Goal: Information Seeking & Learning: Learn about a topic

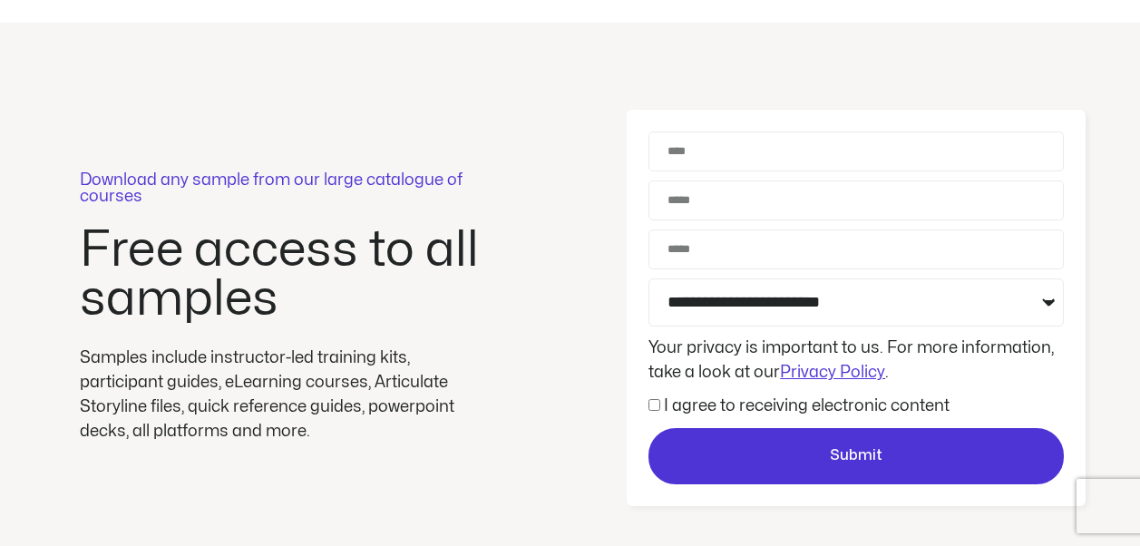
scroll to position [91, 0]
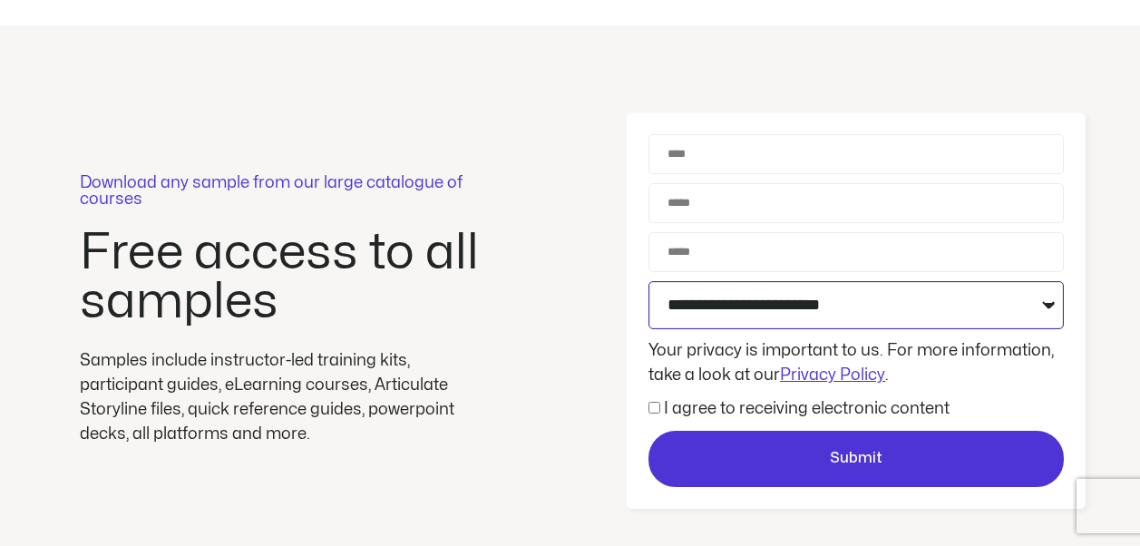
click at [1050, 307] on select "**********" at bounding box center [856, 305] width 415 height 48
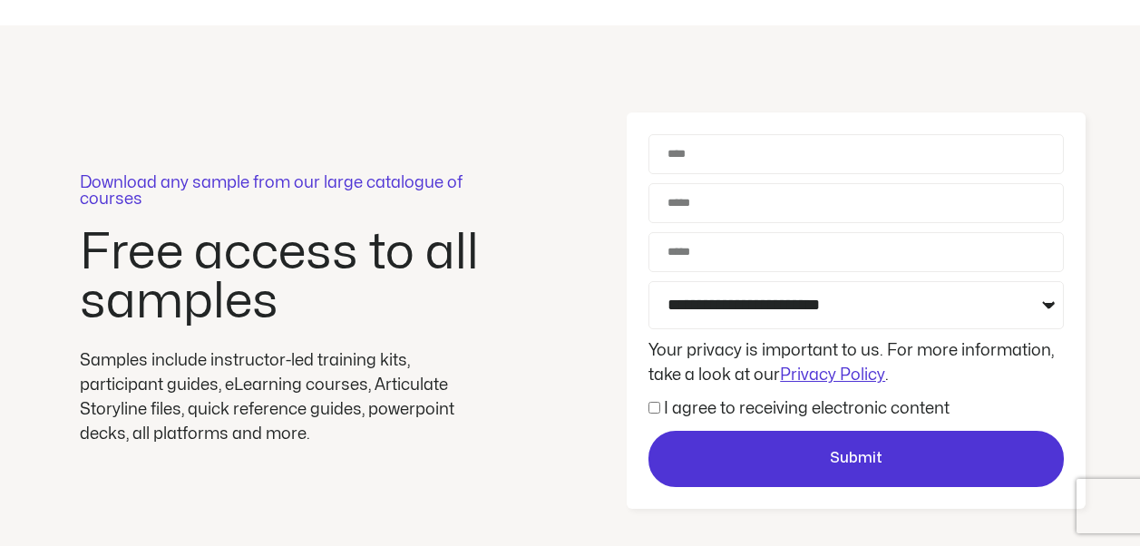
click at [551, 333] on div "Download any sample from our large catalogue of courses Free access to all samp…" at bounding box center [570, 310] width 1140 height 571
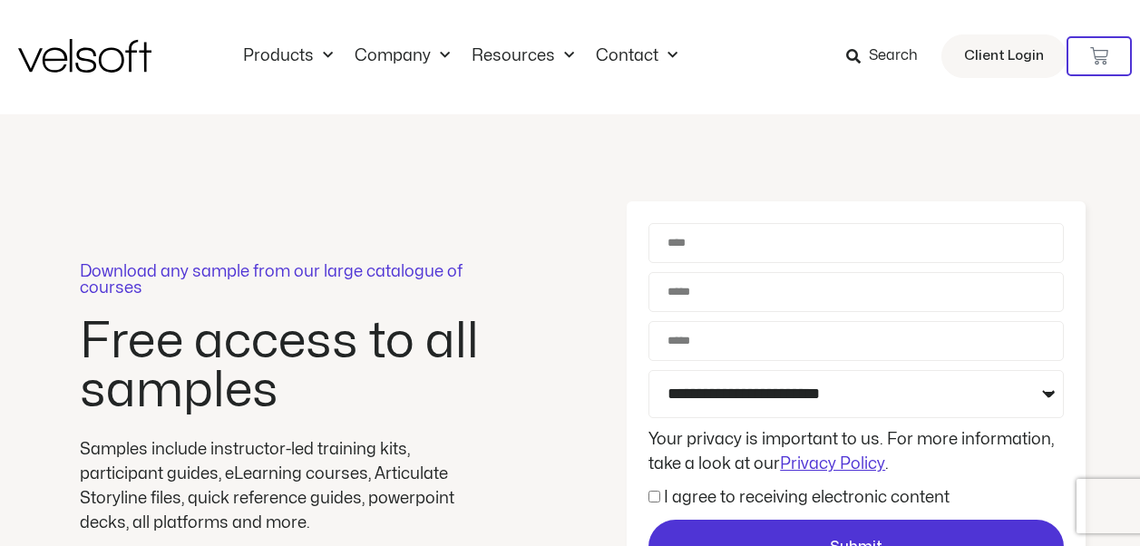
scroll to position [0, 0]
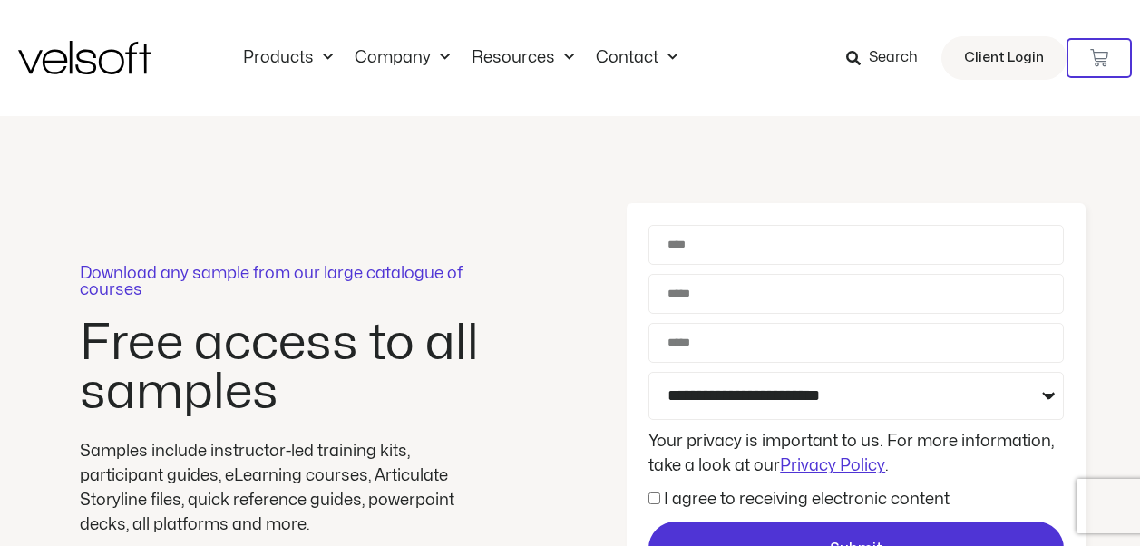
click at [861, 59] on icon at bounding box center [853, 58] width 15 height 15
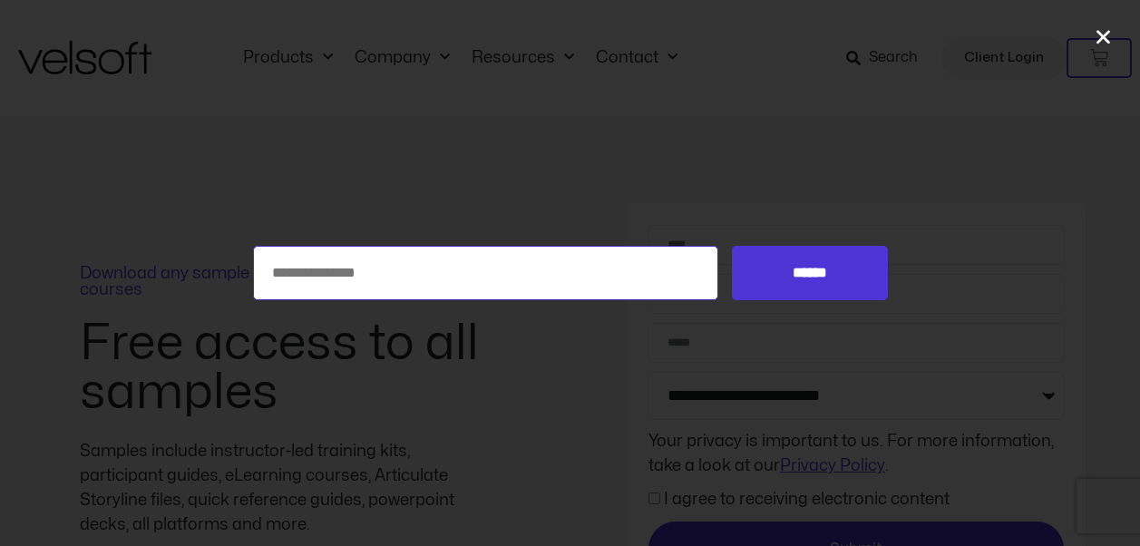
click at [397, 262] on input "Search for:" at bounding box center [486, 273] width 466 height 54
type input "********"
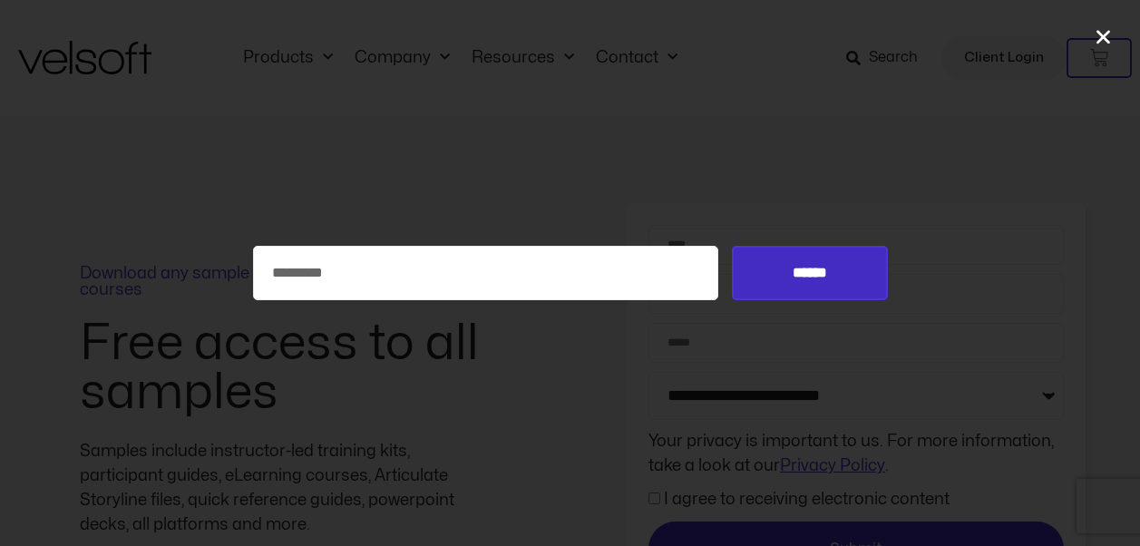
drag, startPoint x: 811, startPoint y: 275, endPoint x: 790, endPoint y: 279, distance: 21.3
click at [811, 275] on input "******" at bounding box center [809, 273] width 155 height 54
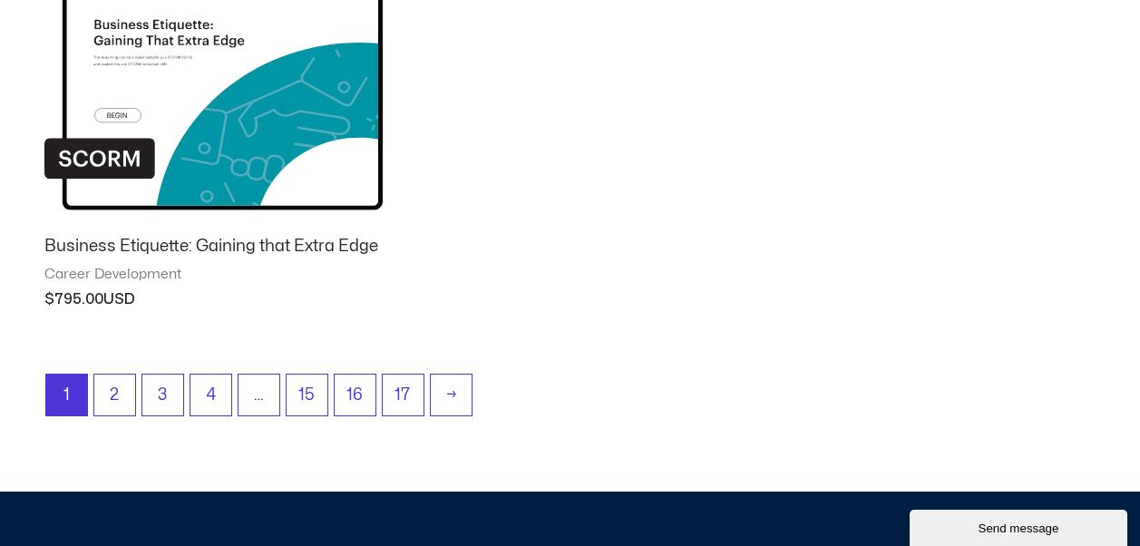
scroll to position [1995, 0]
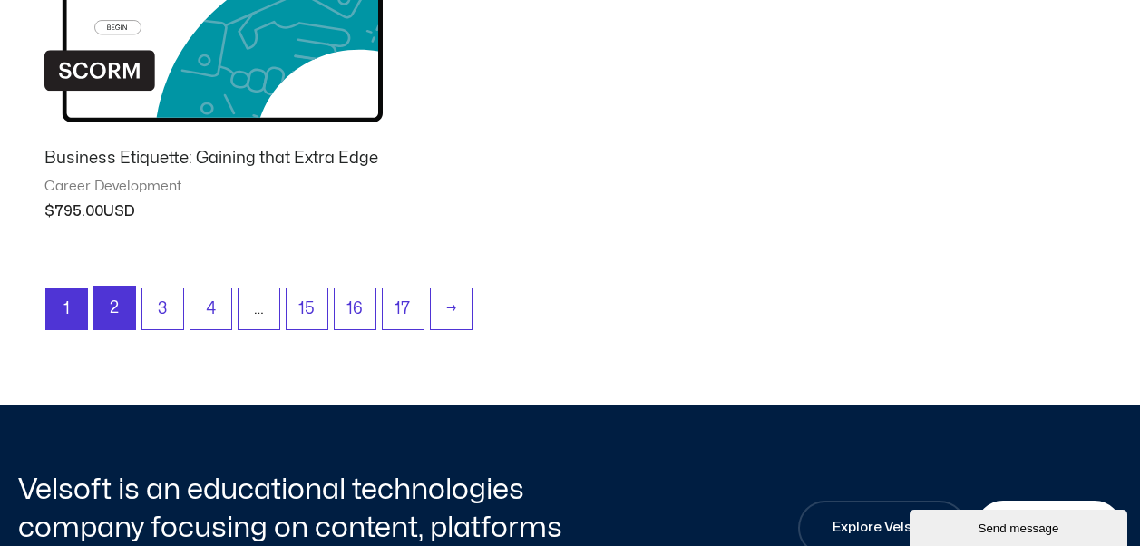
click at [113, 306] on link "2" at bounding box center [114, 308] width 41 height 43
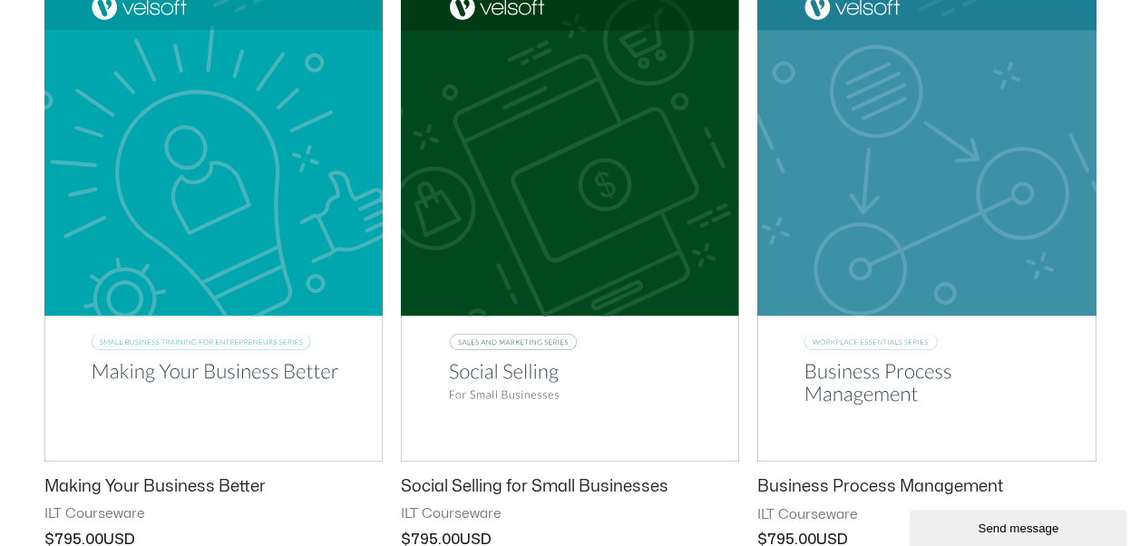
scroll to position [2358, 0]
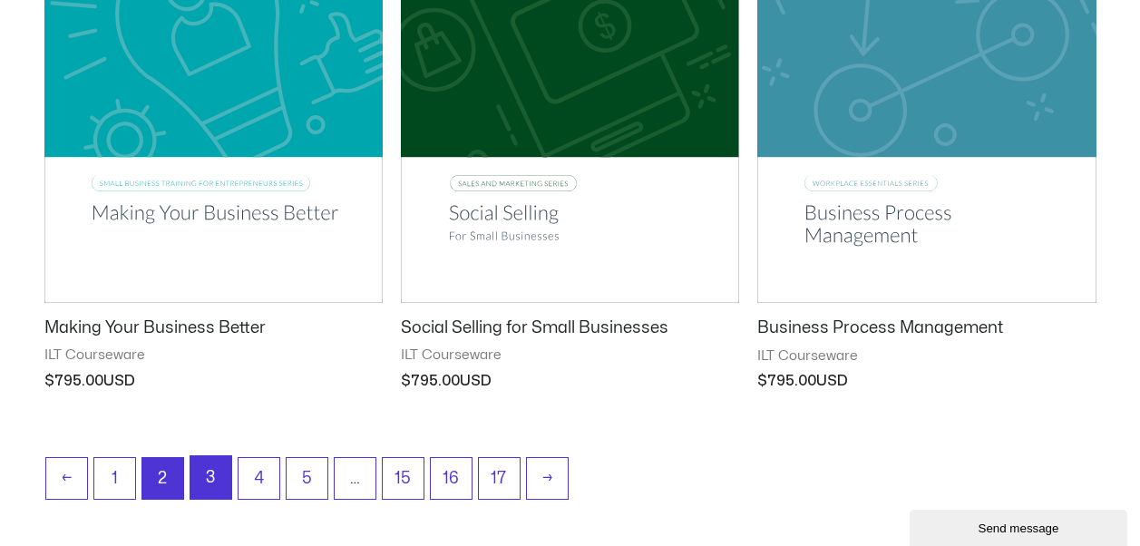
click at [216, 479] on link "3" at bounding box center [210, 477] width 41 height 43
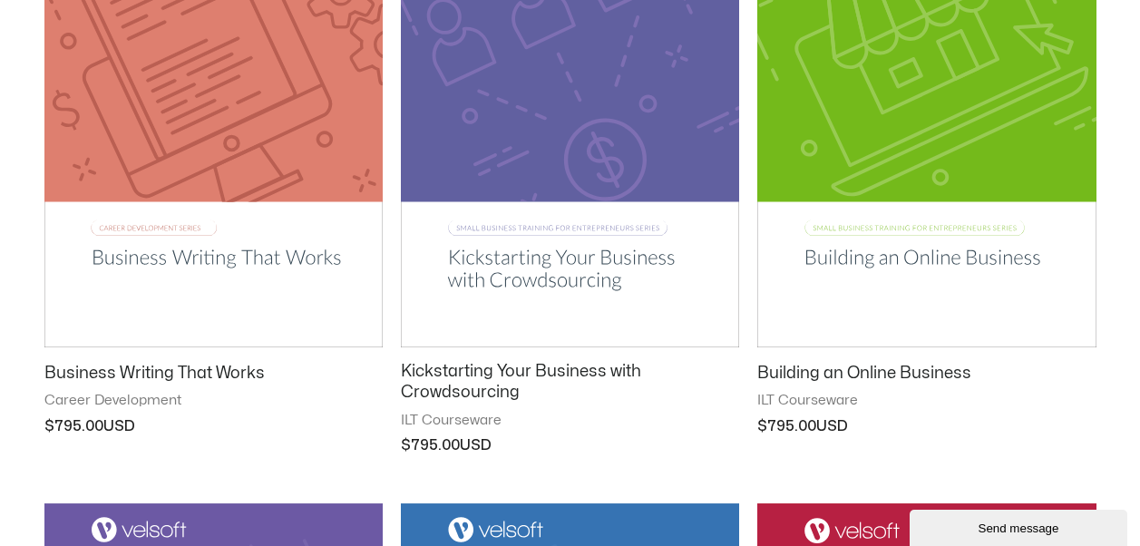
scroll to position [1723, 0]
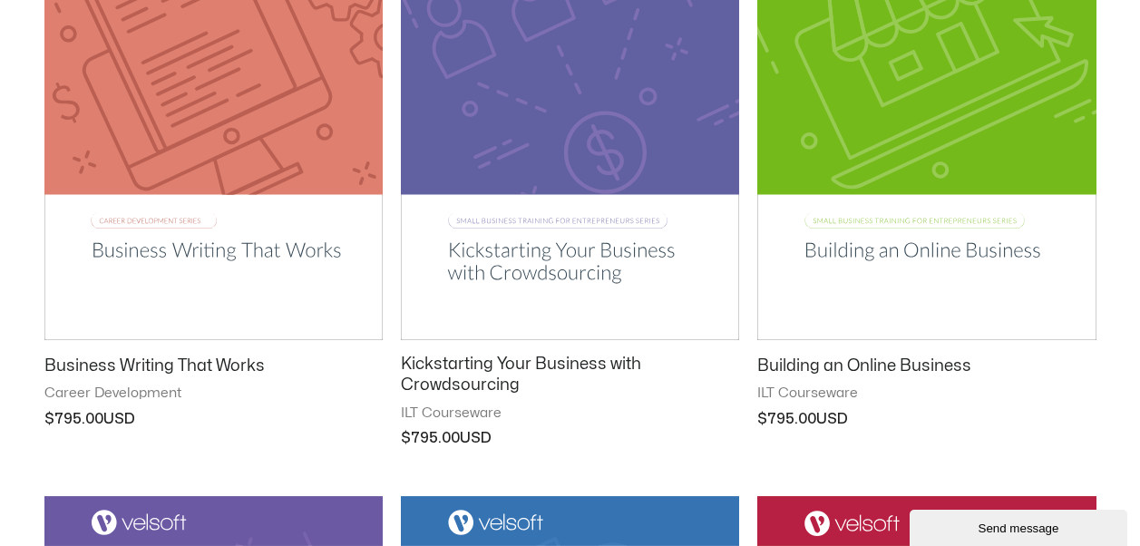
click at [812, 370] on h2 "Building an Online Business" at bounding box center [926, 366] width 338 height 21
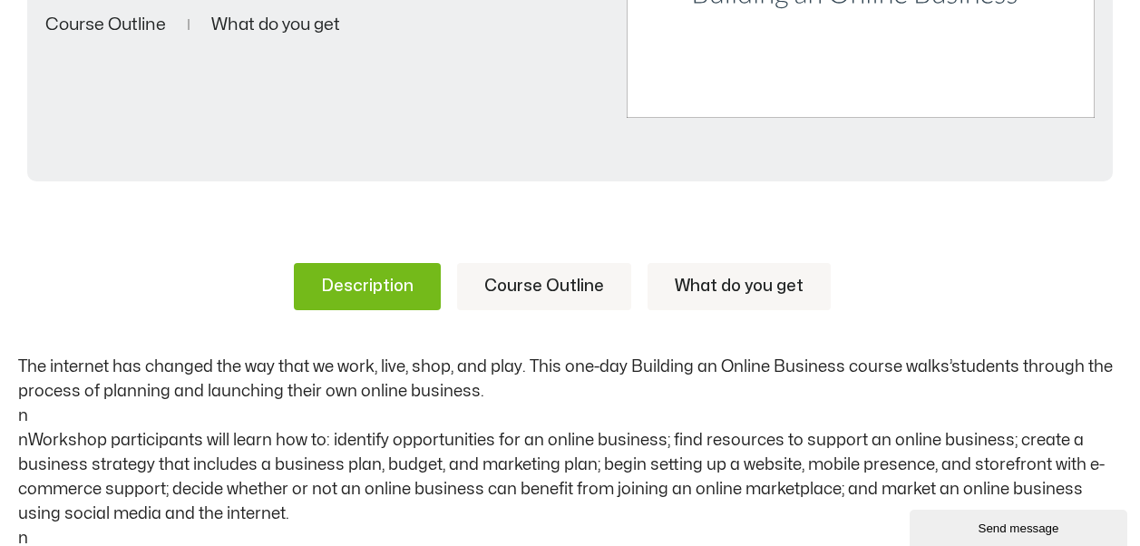
scroll to position [816, 0]
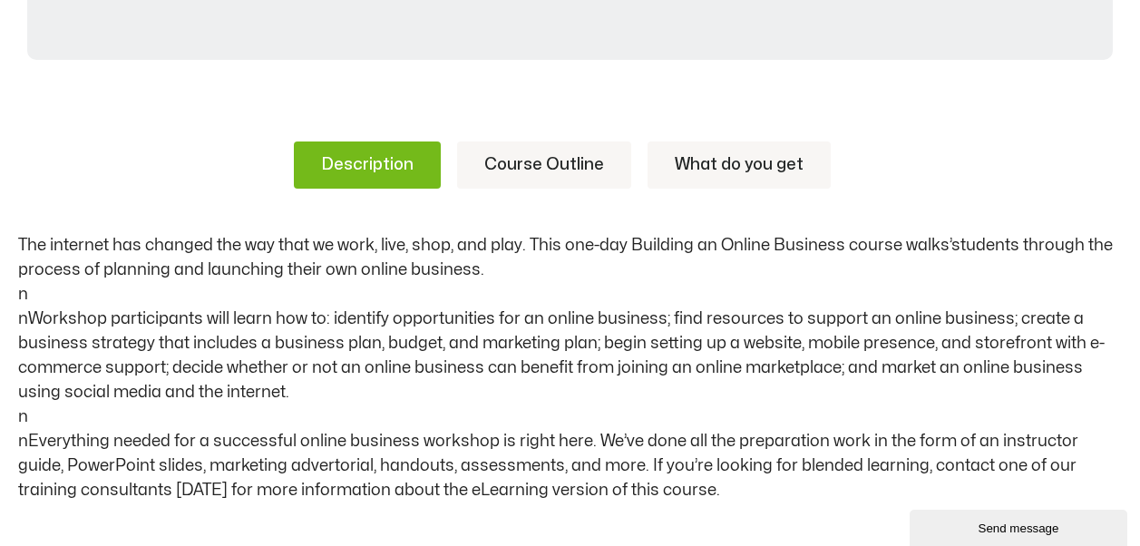
click at [543, 168] on link "Course Outline" at bounding box center [544, 164] width 174 height 47
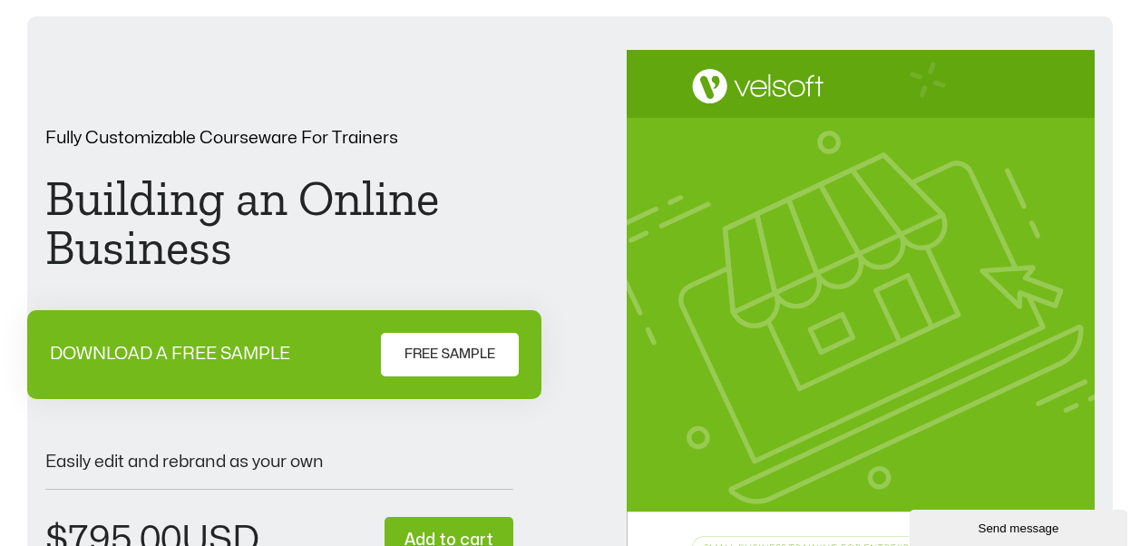
scroll to position [0, 0]
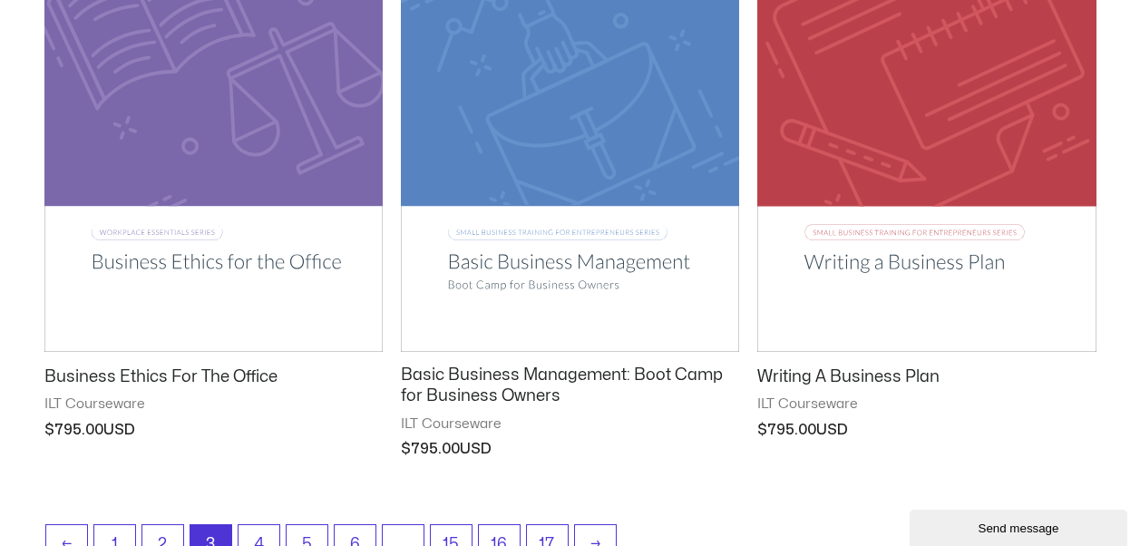
scroll to position [2358, 0]
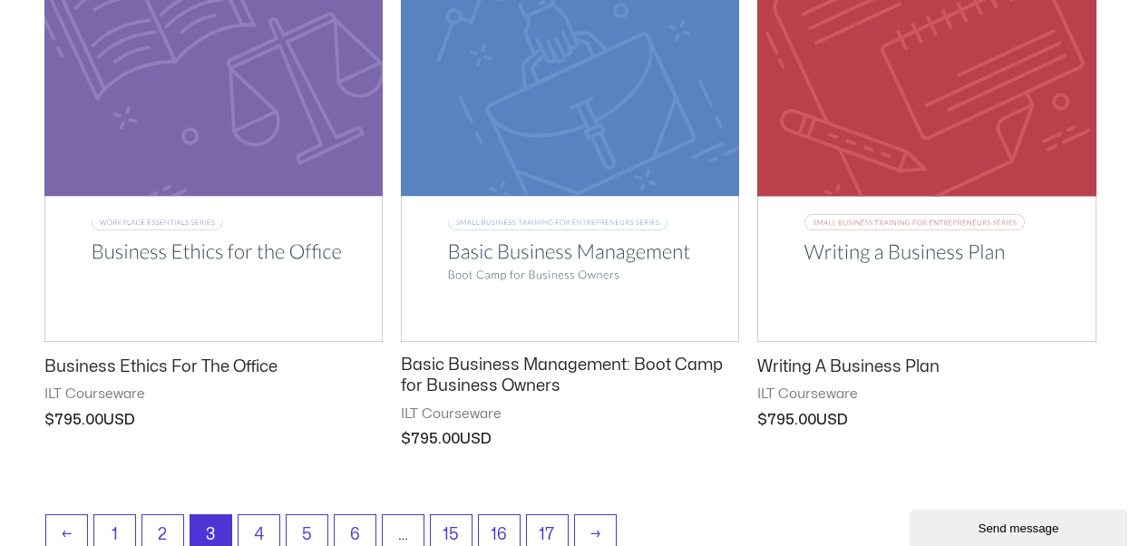
click at [460, 366] on h2 "Basic Business Management: Boot Camp for Business Owners" at bounding box center [570, 376] width 338 height 43
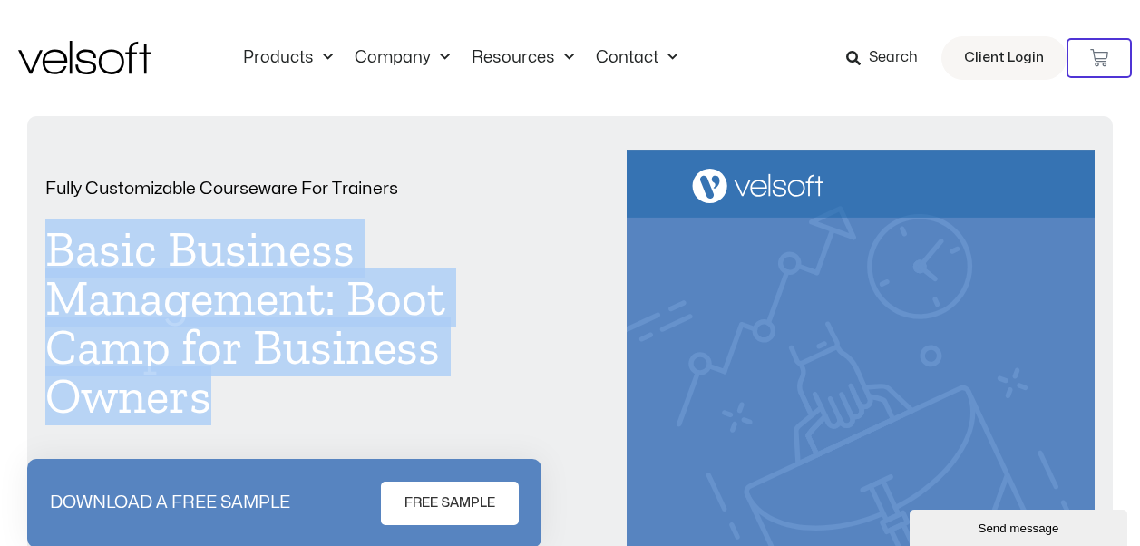
drag, startPoint x: 215, startPoint y: 409, endPoint x: 52, endPoint y: 244, distance: 232.2
click at [52, 244] on h1 "Basic Business Management: Boot Camp for Business Owners" at bounding box center [279, 323] width 468 height 196
drag, startPoint x: 52, startPoint y: 244, endPoint x: 96, endPoint y: 247, distance: 44.5
copy h1 "Basic Business Management: Boot Camp for Business Owners"
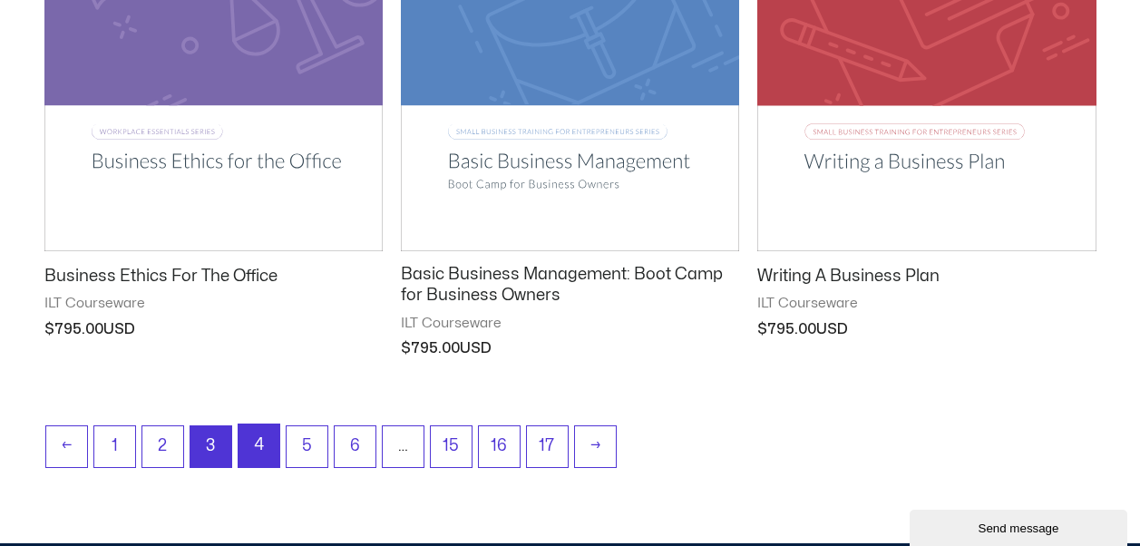
click at [254, 447] on link "4" at bounding box center [259, 445] width 41 height 43
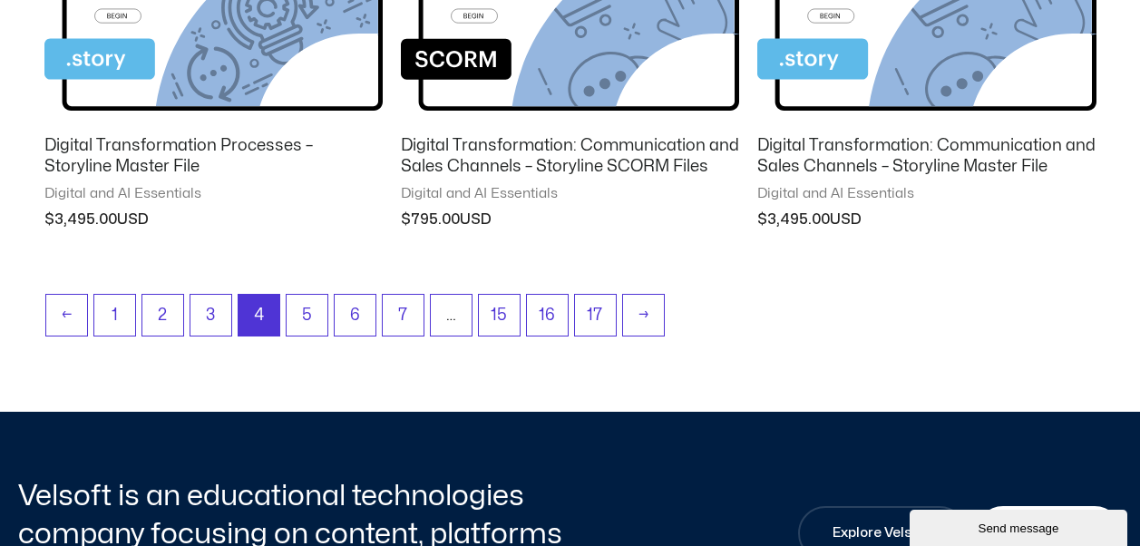
scroll to position [1814, 0]
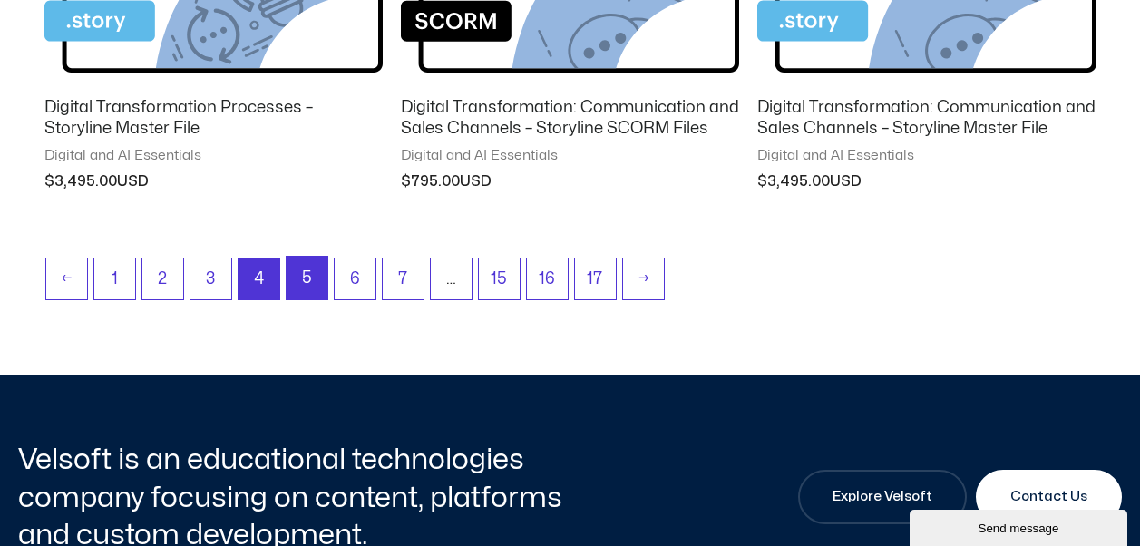
click at [305, 285] on link "5" at bounding box center [307, 278] width 41 height 43
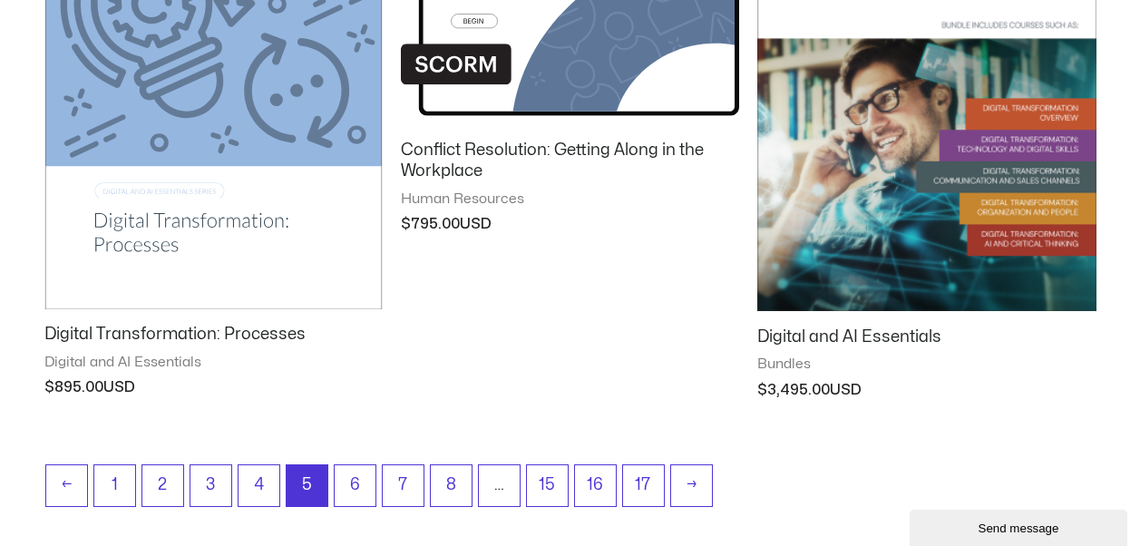
scroll to position [1995, 0]
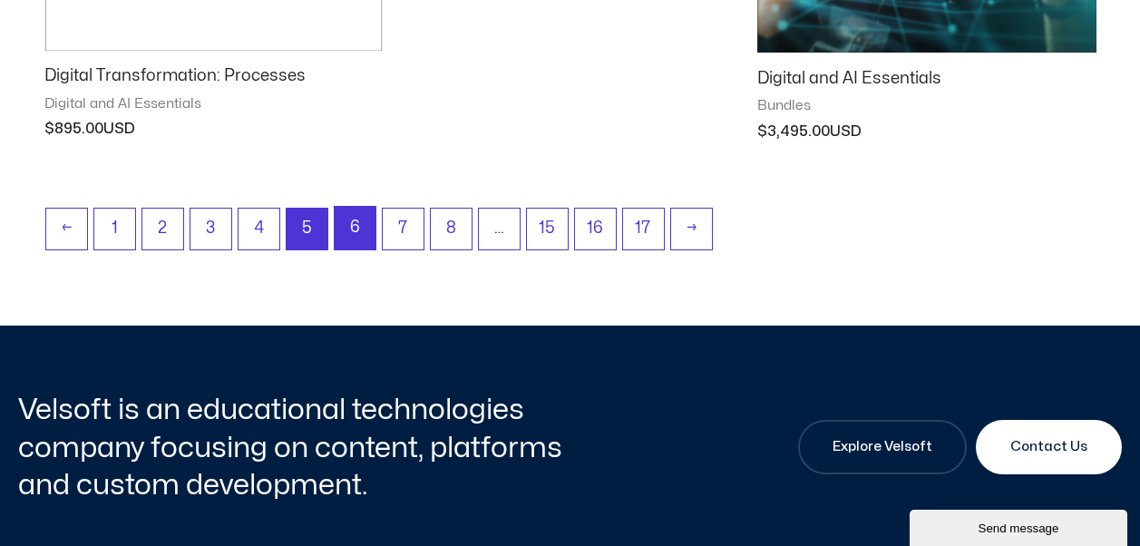
click at [351, 231] on link "6" at bounding box center [355, 228] width 41 height 43
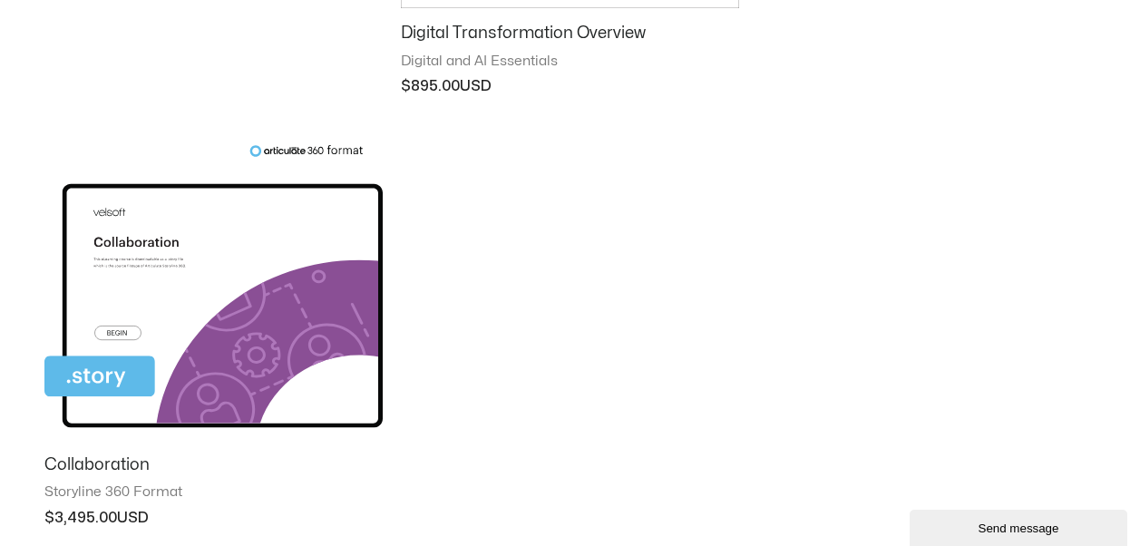
scroll to position [1995, 0]
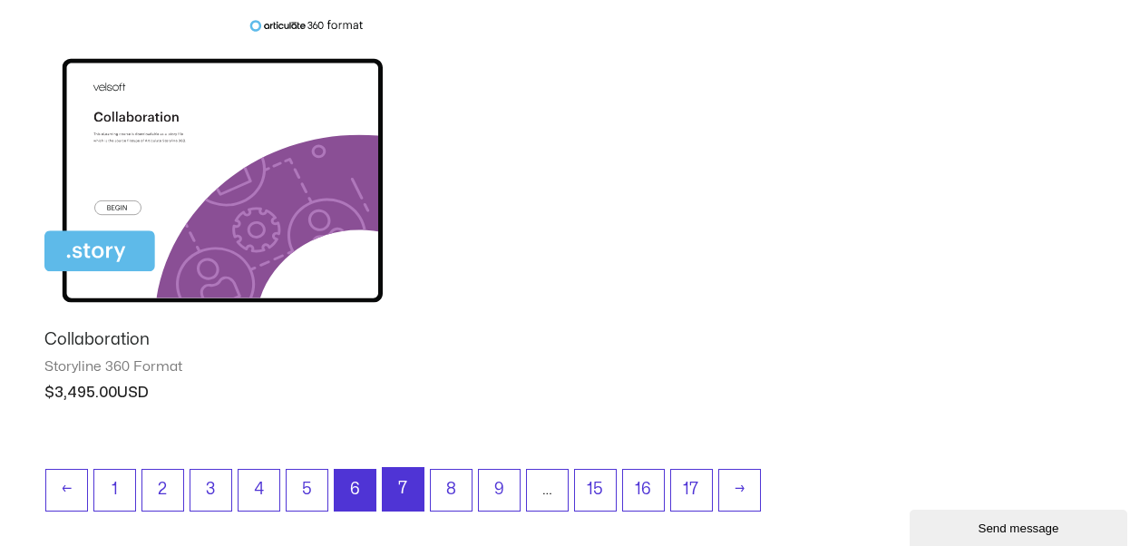
click at [403, 489] on link "7" at bounding box center [403, 489] width 41 height 43
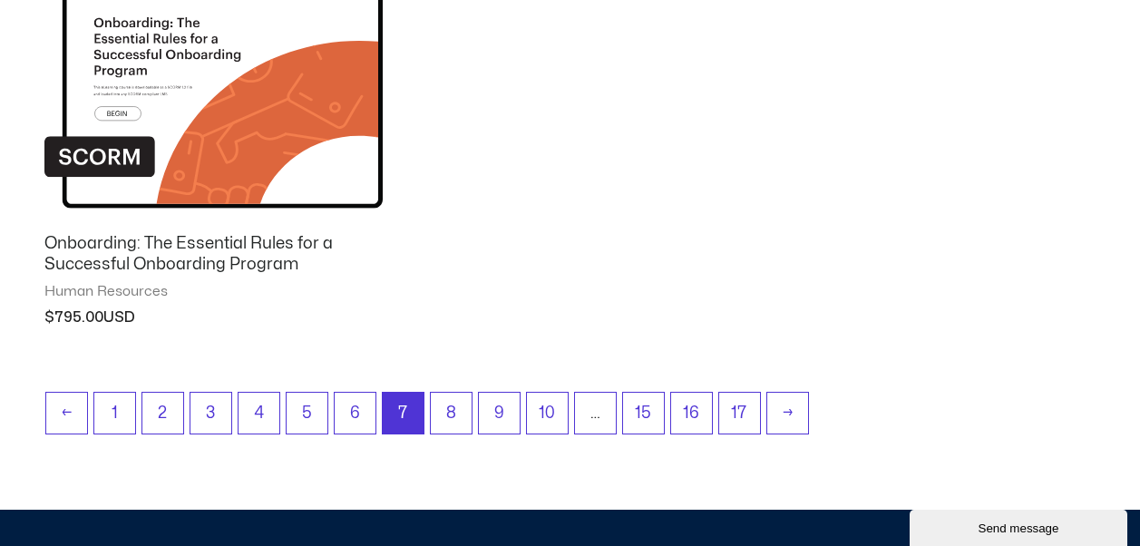
scroll to position [1995, 0]
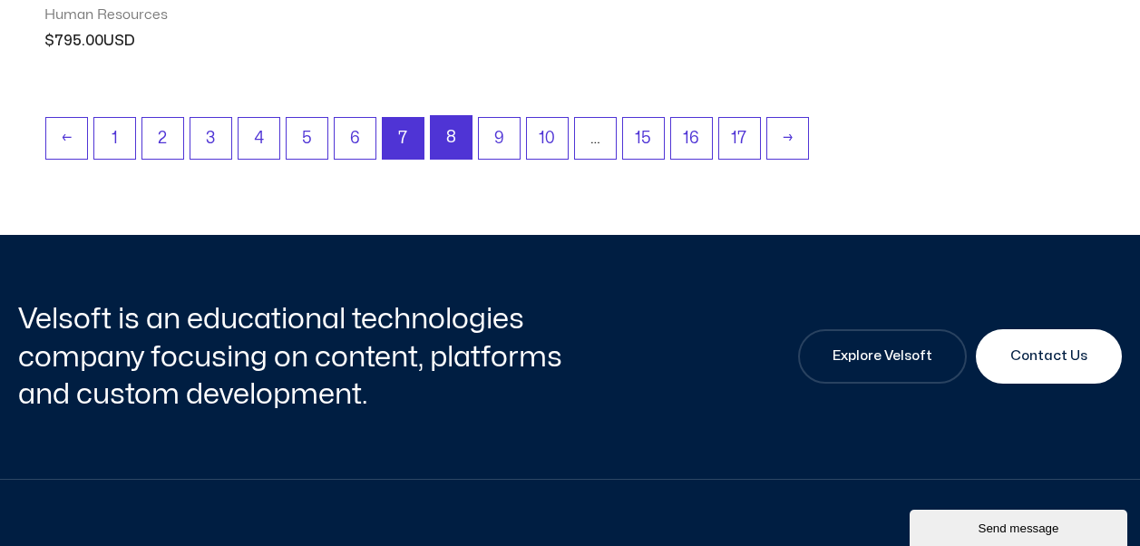
click at [455, 137] on link "8" at bounding box center [451, 137] width 41 height 43
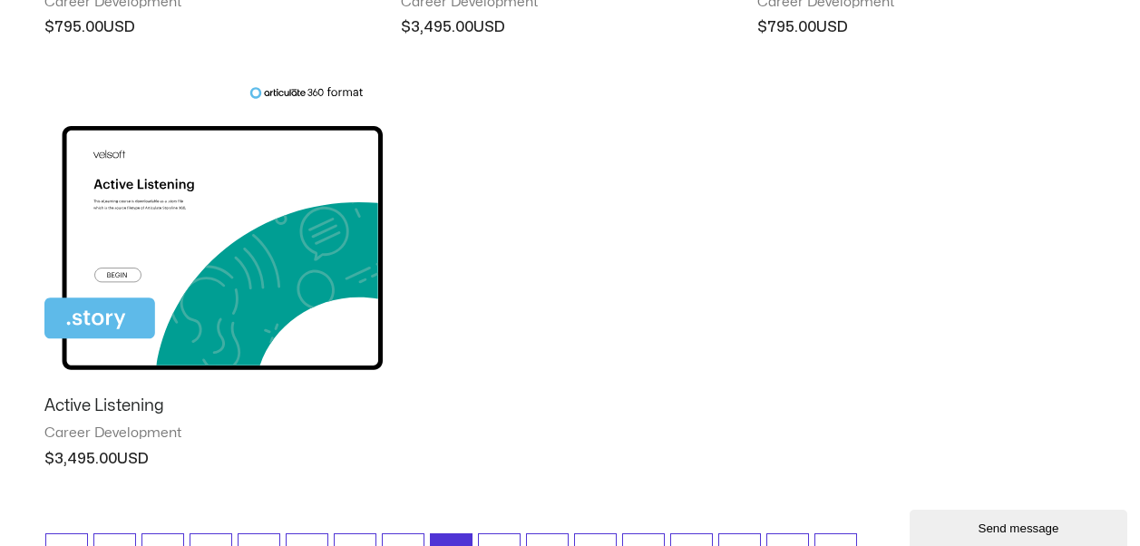
scroll to position [1633, 0]
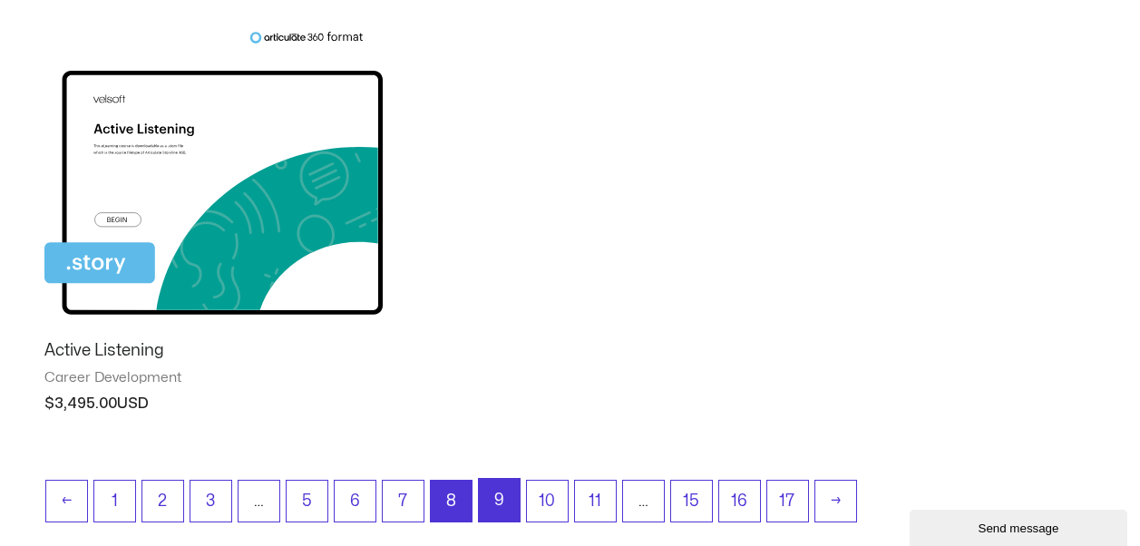
click at [503, 490] on link "9" at bounding box center [499, 500] width 41 height 43
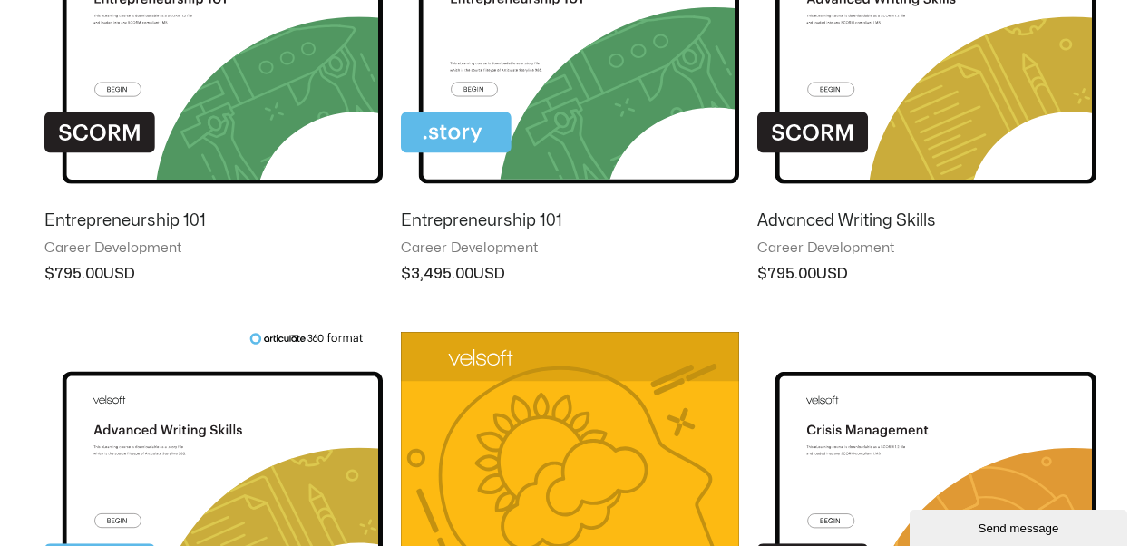
scroll to position [454, 0]
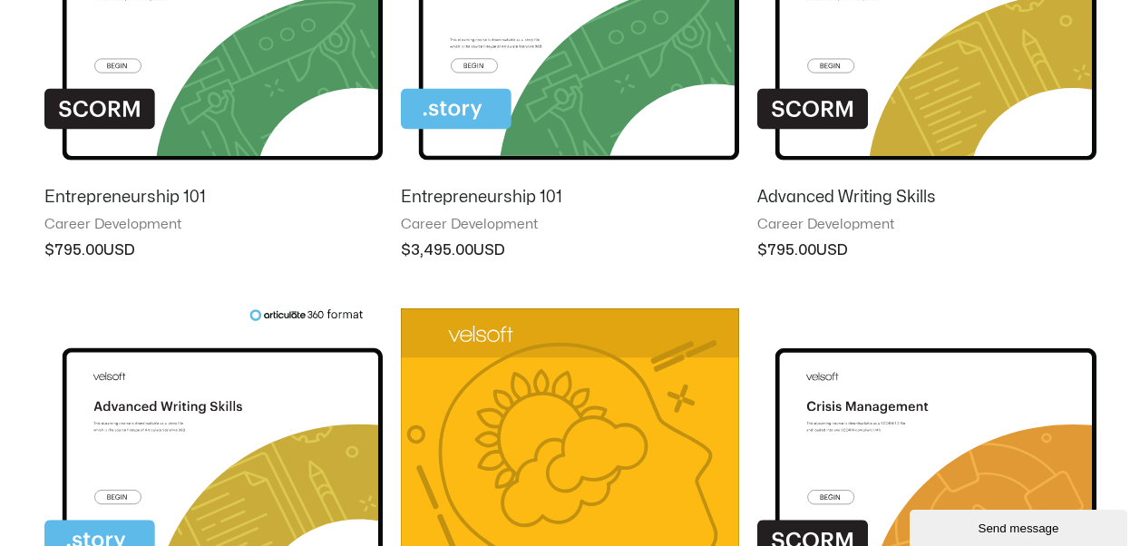
click at [78, 196] on h2 "Entrepreneurship 101" at bounding box center [213, 197] width 338 height 21
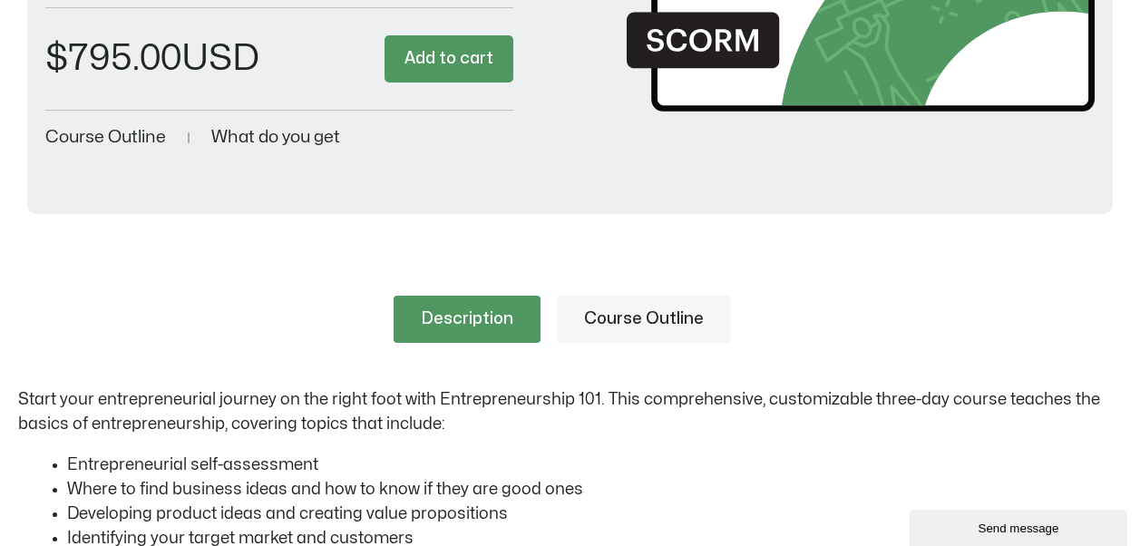
scroll to position [635, 0]
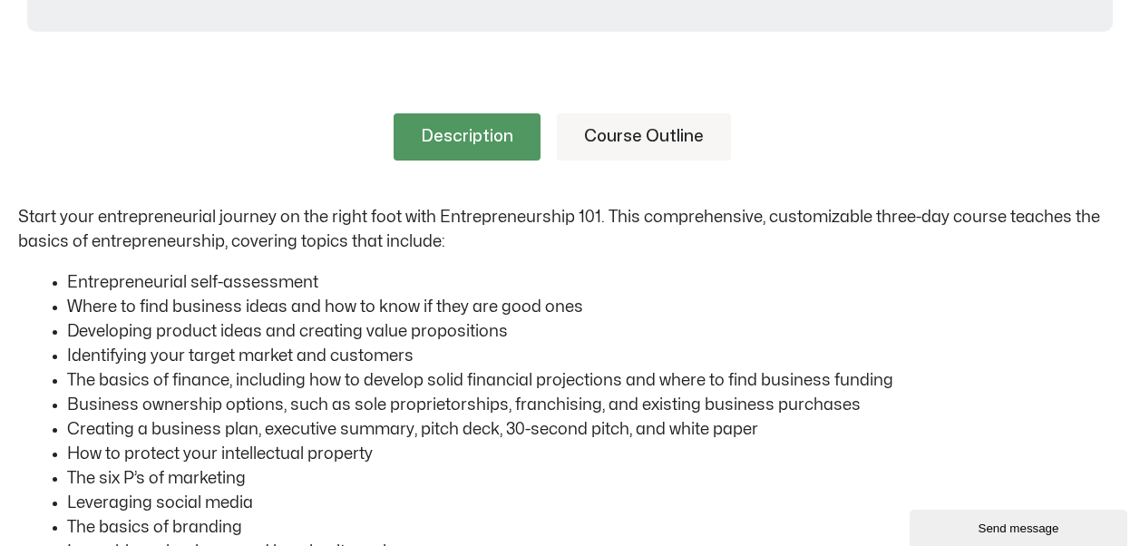
click at [604, 132] on link "Course Outline" at bounding box center [644, 136] width 174 height 47
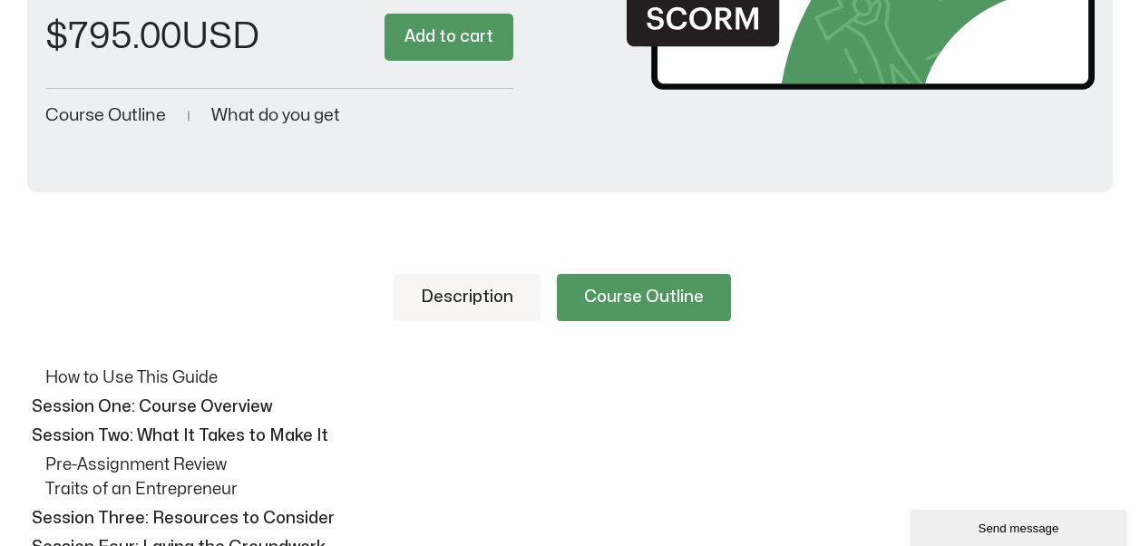
scroll to position [181, 0]
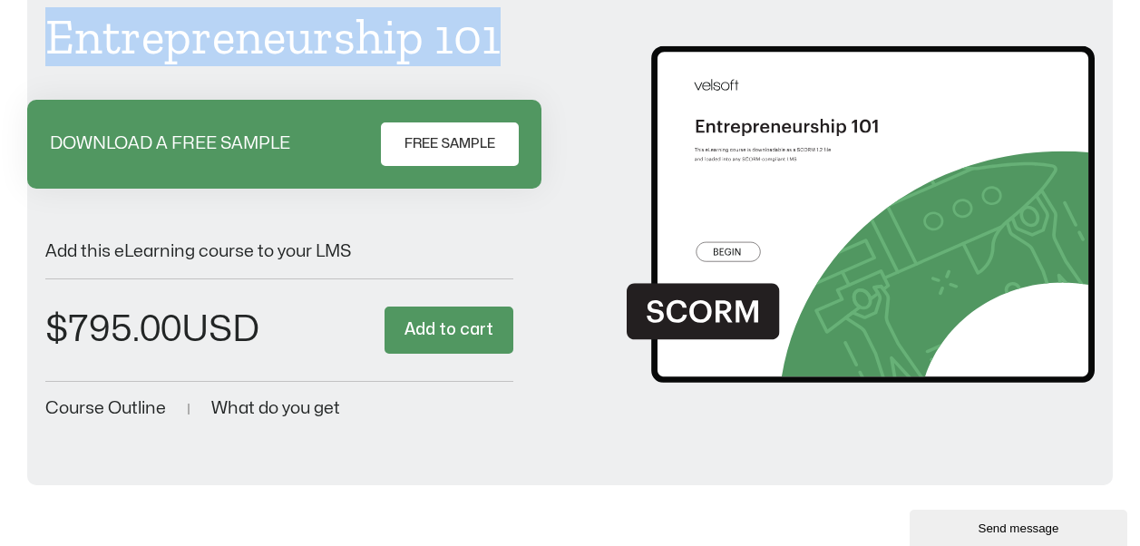
drag, startPoint x: 513, startPoint y: 39, endPoint x: 45, endPoint y: 44, distance: 468.0
click at [45, 44] on div "Fully Customizable Courseware For Trainers Entrepreneurship 101 DOWNLOAD A FREE…" at bounding box center [569, 195] width 1049 height 454
copy h1 "Entrepreneurship 101"
